Goal: Check status: Check status

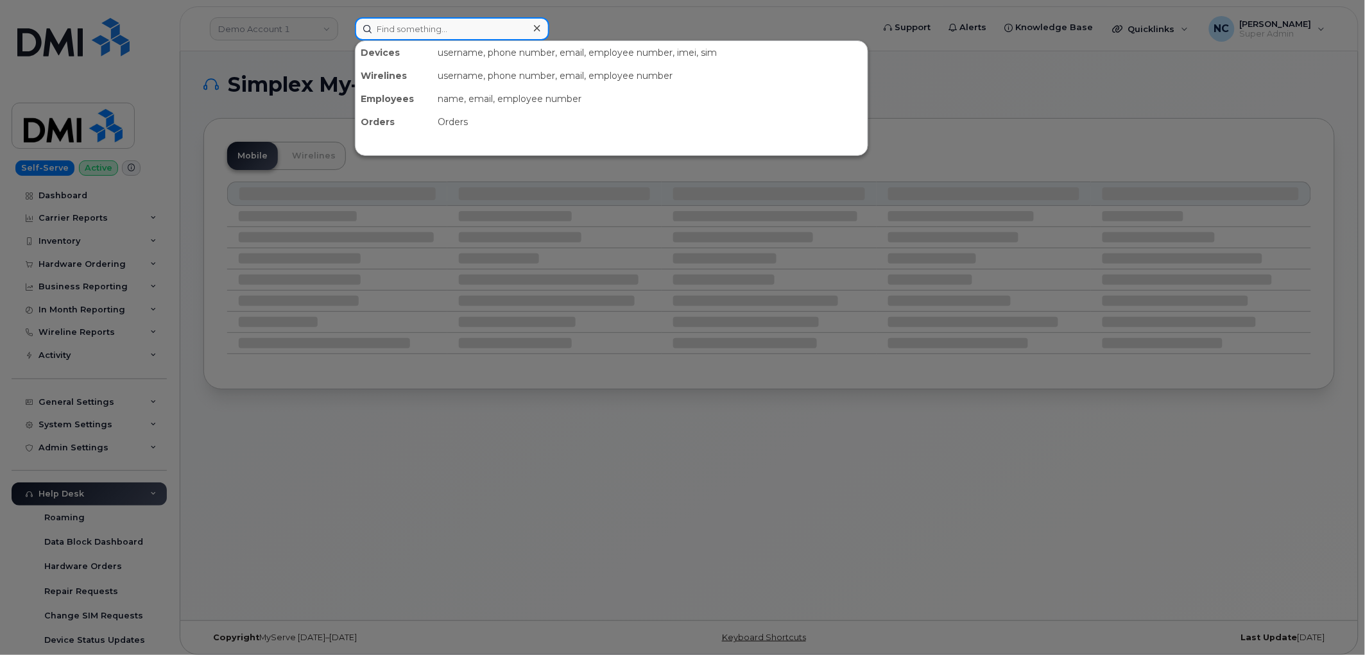
paste input "300570"
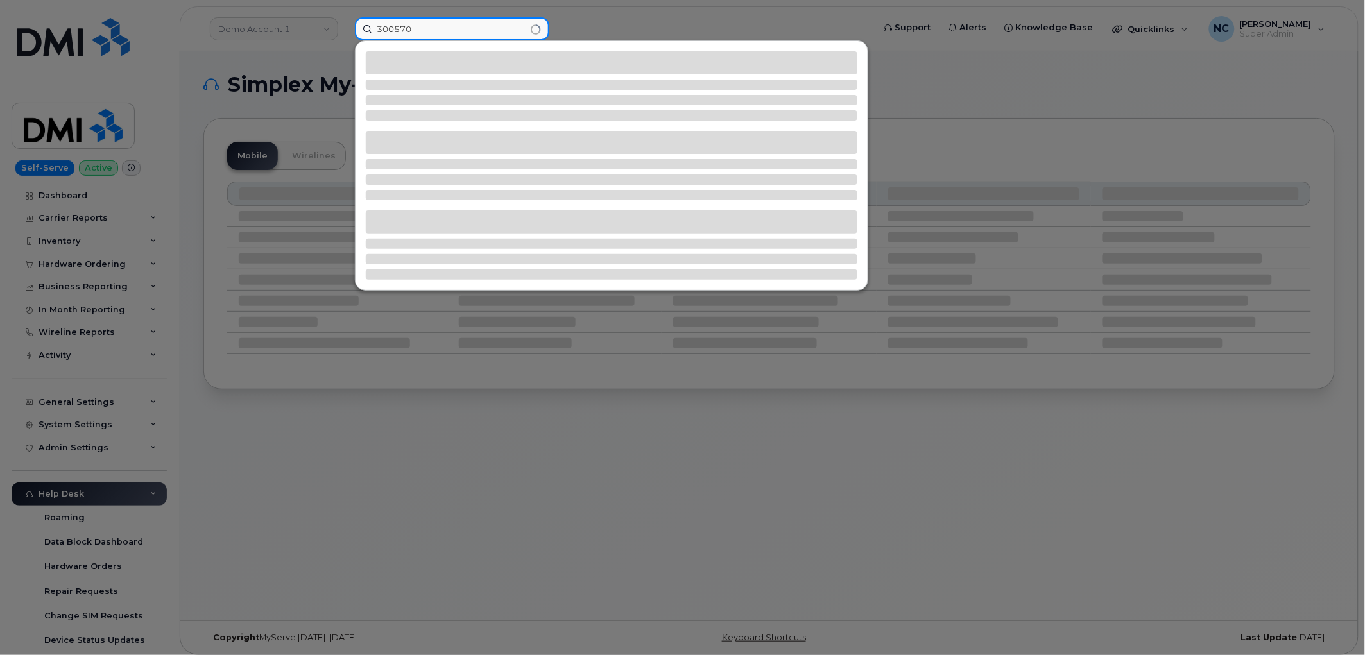
type input "300570"
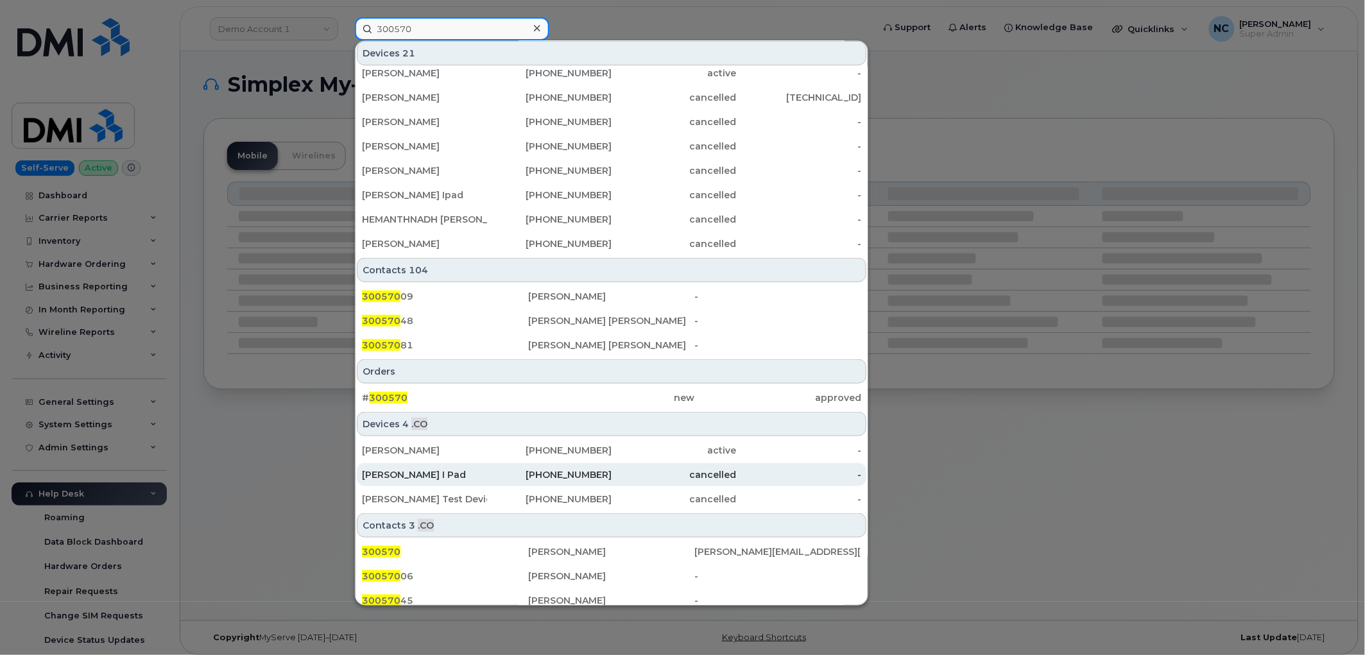
scroll to position [308, 0]
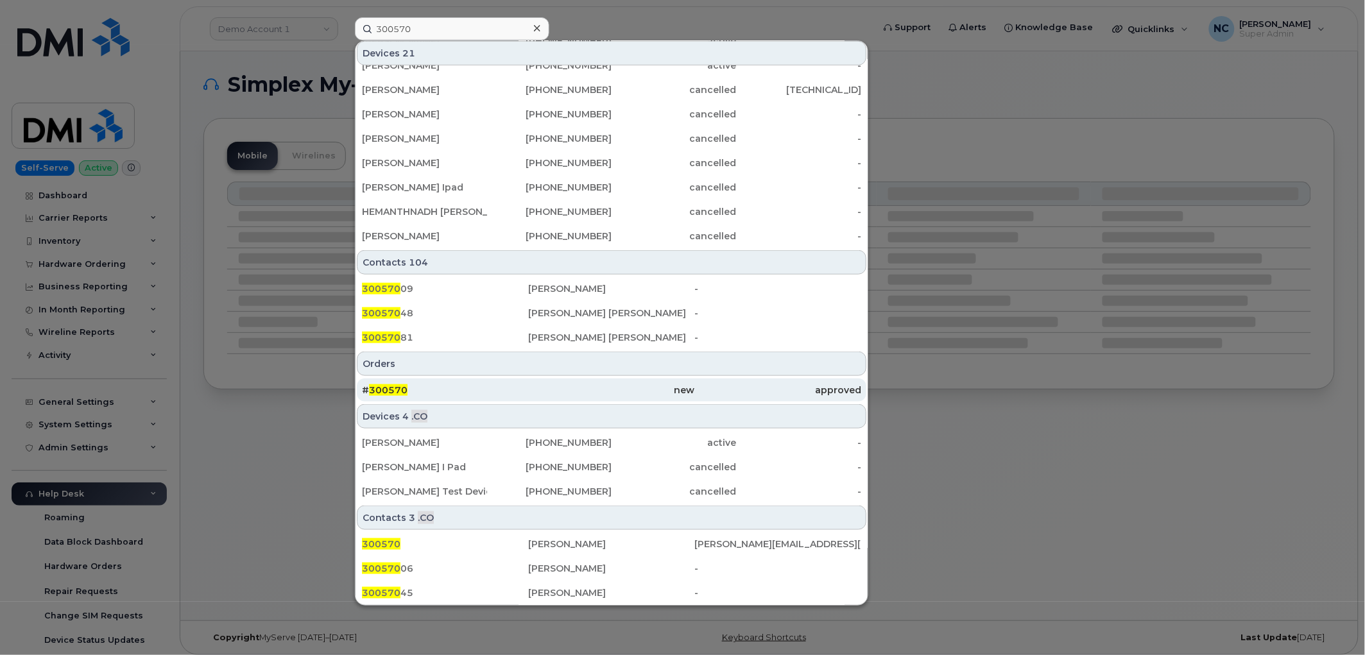
click at [445, 394] on div "# 300570" at bounding box center [445, 390] width 166 height 13
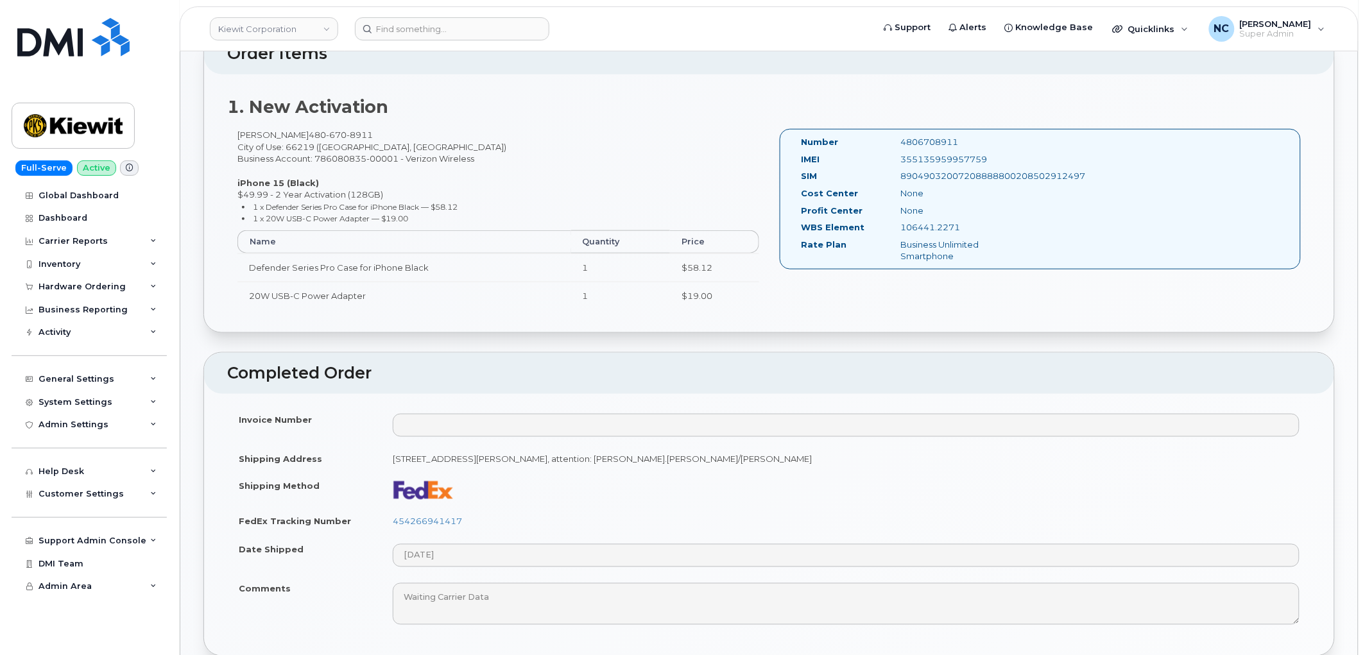
scroll to position [498, 0]
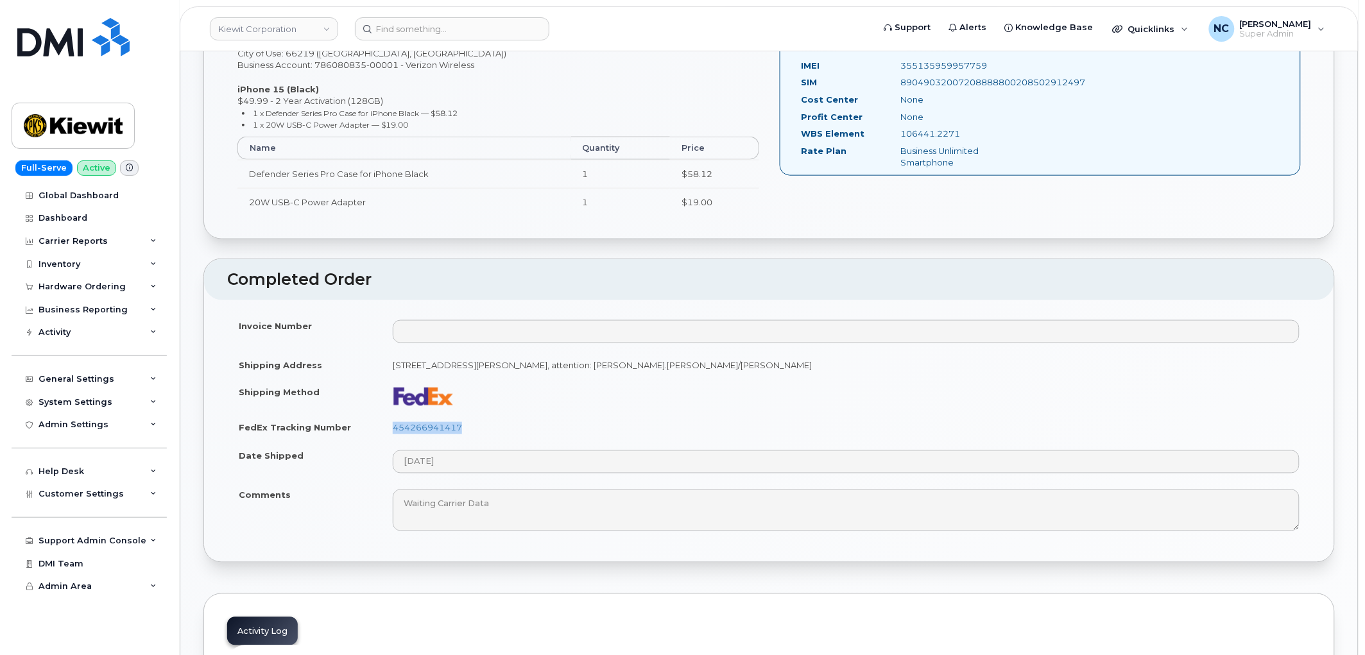
drag, startPoint x: 478, startPoint y: 433, endPoint x: 391, endPoint y: 430, distance: 86.6
click at [391, 430] on td "454266941417" at bounding box center [846, 428] width 930 height 28
copy link "454266941417"
click at [420, 425] on link "454266941417" at bounding box center [427, 428] width 69 height 10
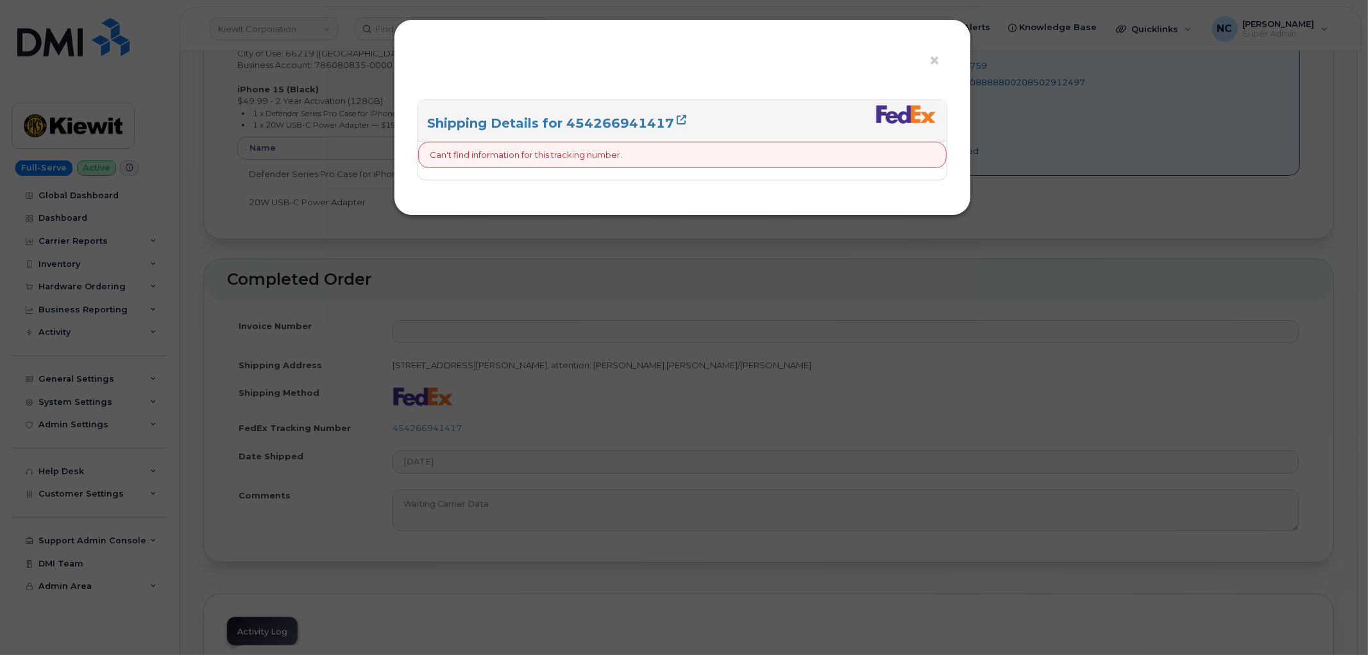
click at [600, 326] on div "× Shipping Details for 454266941417 Can't find information for this tracking nu…" at bounding box center [684, 327] width 1368 height 655
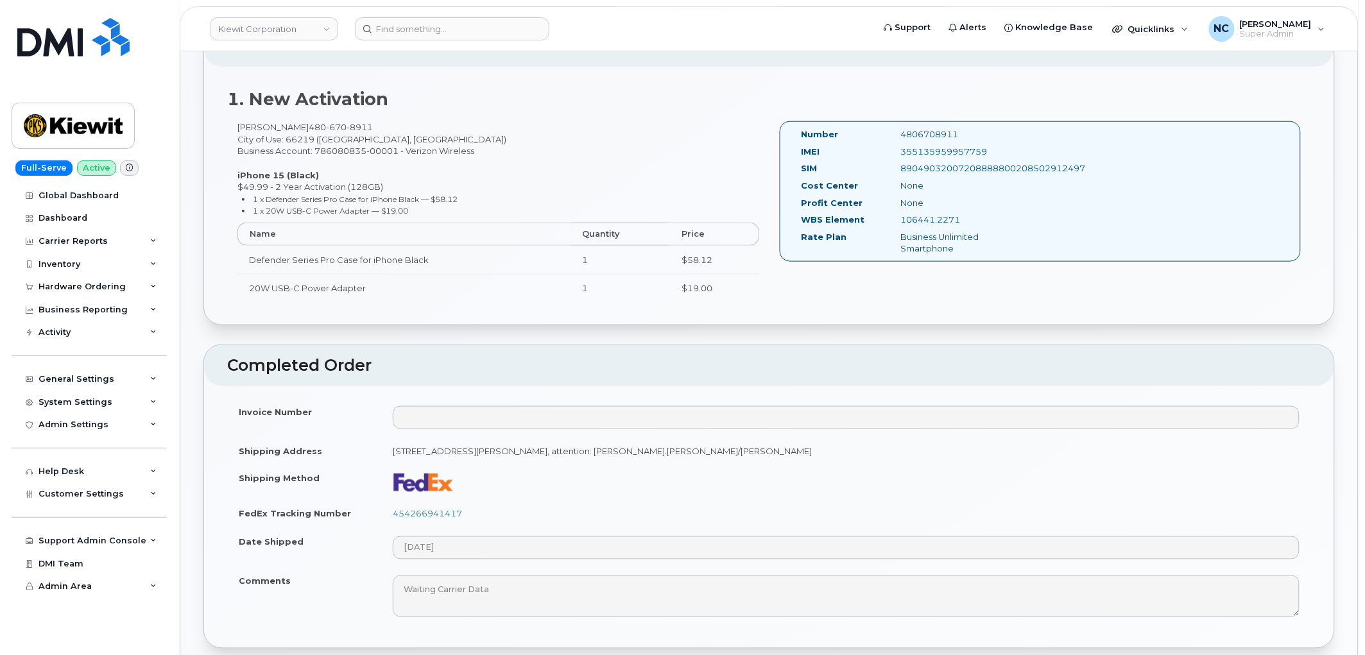
scroll to position [427, 0]
